Goal: Task Accomplishment & Management: Use online tool/utility

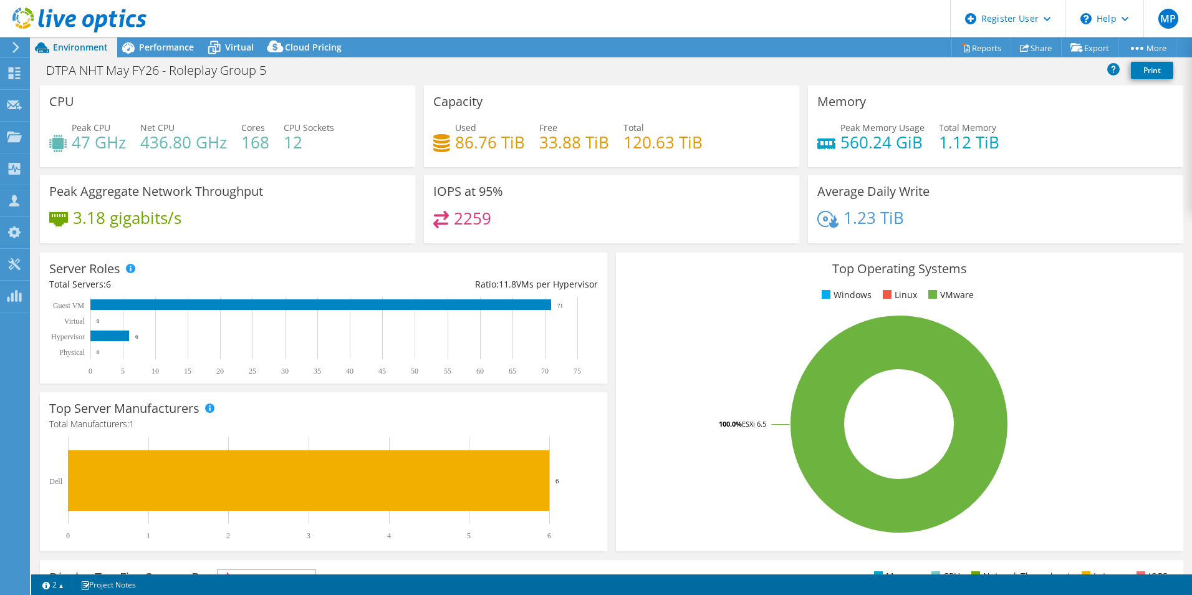
select select "EULondon"
select select "GBP"
